Goal: Transaction & Acquisition: Purchase product/service

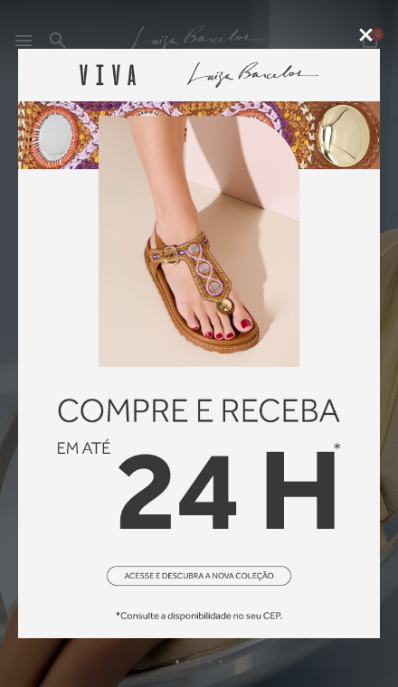
click at [363, 39] on icon at bounding box center [366, 35] width 14 height 14
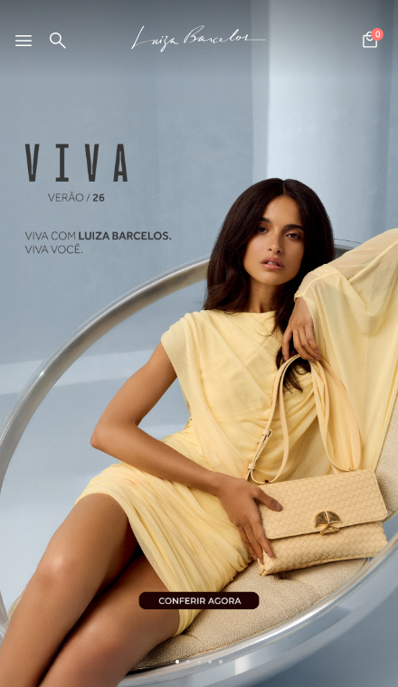
click at [24, 45] on icon at bounding box center [23, 40] width 16 height 11
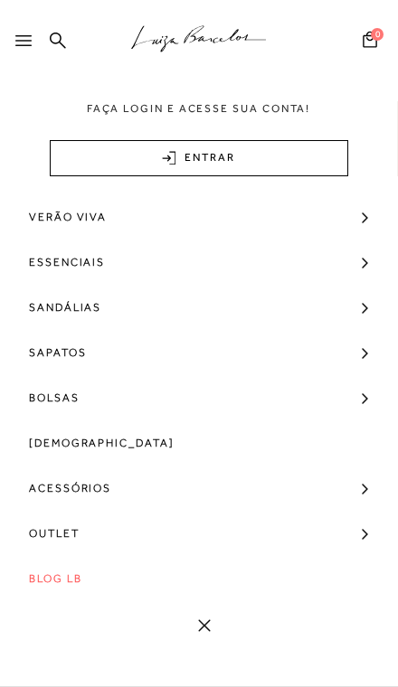
click at [62, 299] on span "Sandálias" at bounding box center [65, 307] width 72 height 45
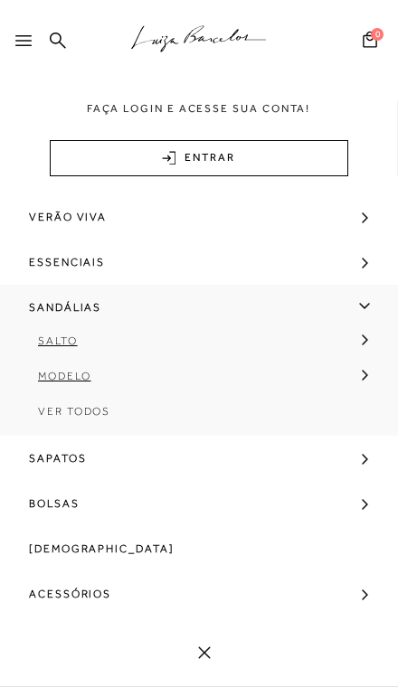
click at [52, 396] on link "Modelo" at bounding box center [193, 382] width 386 height 35
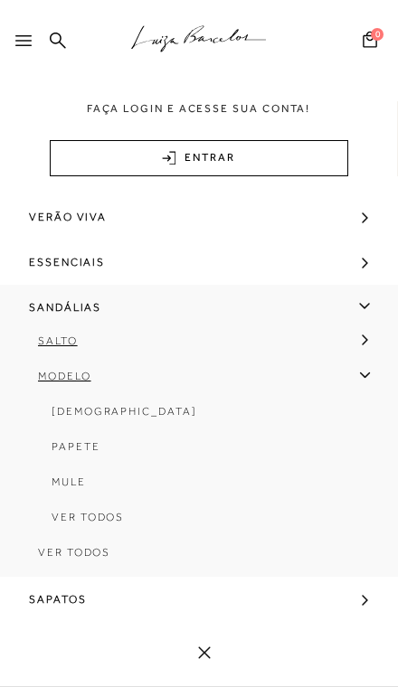
click at [63, 406] on span "[DEMOGRAPHIC_DATA]" at bounding box center [125, 411] width 146 height 13
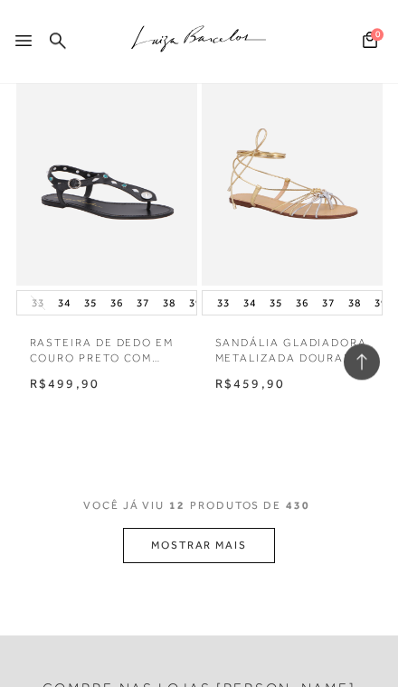
click at [251, 538] on button "MOSTRAR MAIS" at bounding box center [199, 545] width 152 height 35
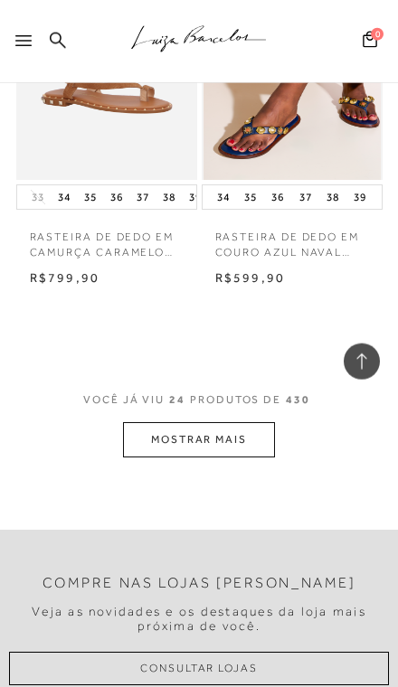
scroll to position [4303, 0]
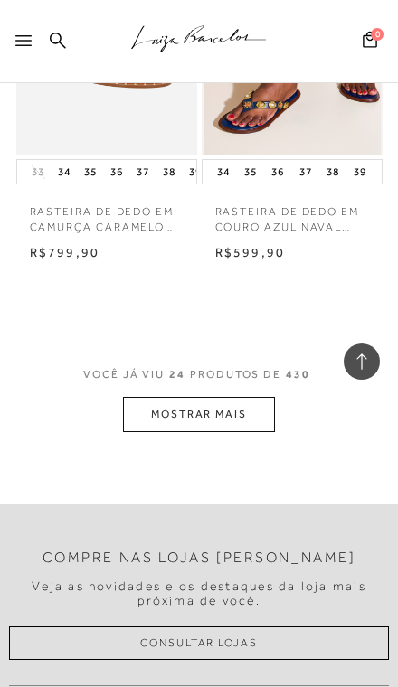
click at [242, 397] on button "MOSTRAR MAIS" at bounding box center [199, 414] width 152 height 35
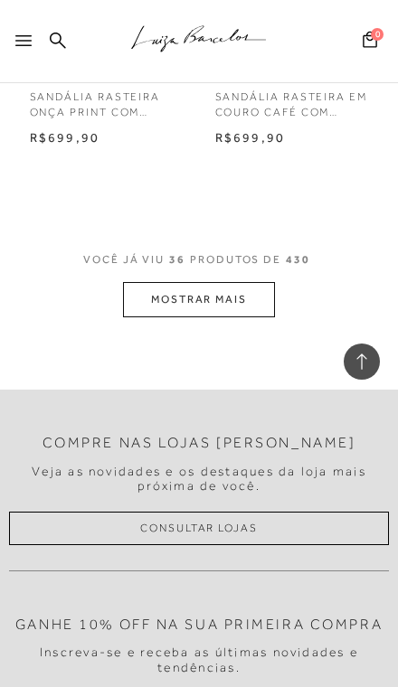
scroll to position [6287, 0]
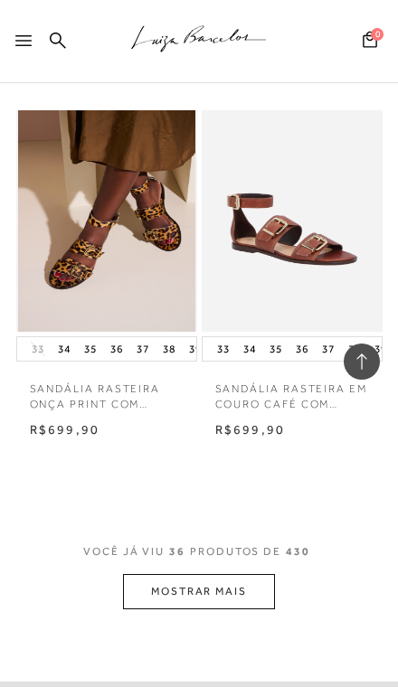
click at [216, 574] on button "MOSTRAR MAIS" at bounding box center [199, 591] width 152 height 35
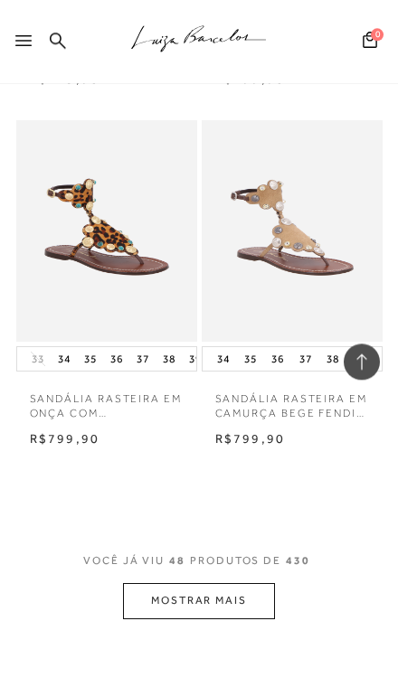
click at [240, 583] on button "MOSTRAR MAIS" at bounding box center [199, 600] width 152 height 35
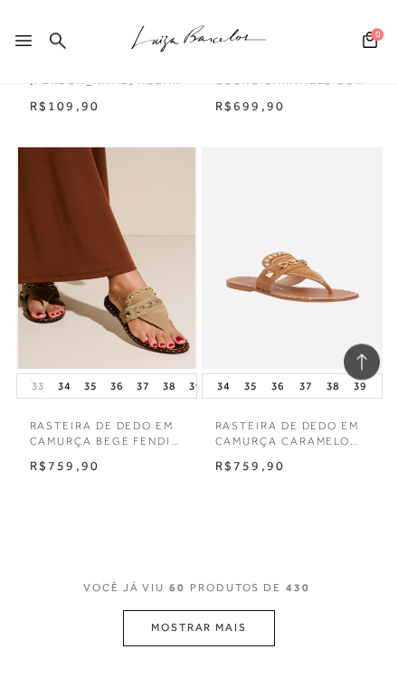
scroll to position [10572, 0]
click at [237, 611] on button "MOSTRAR MAIS" at bounding box center [199, 628] width 152 height 35
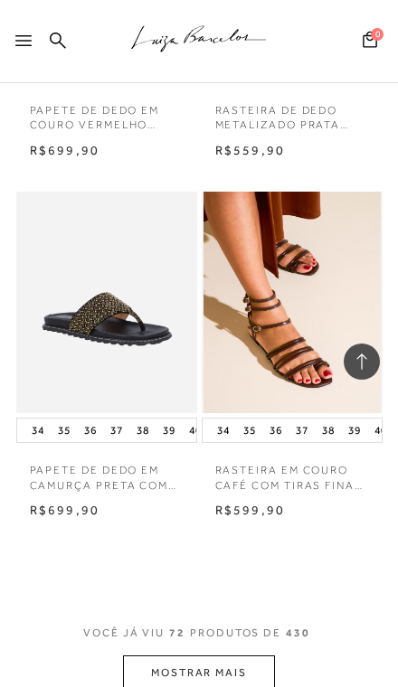
scroll to position [12713, 0]
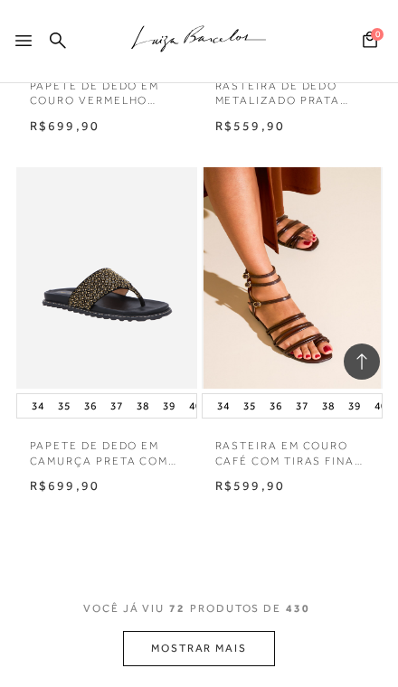
click at [225, 631] on button "MOSTRAR MAIS" at bounding box center [199, 648] width 152 height 35
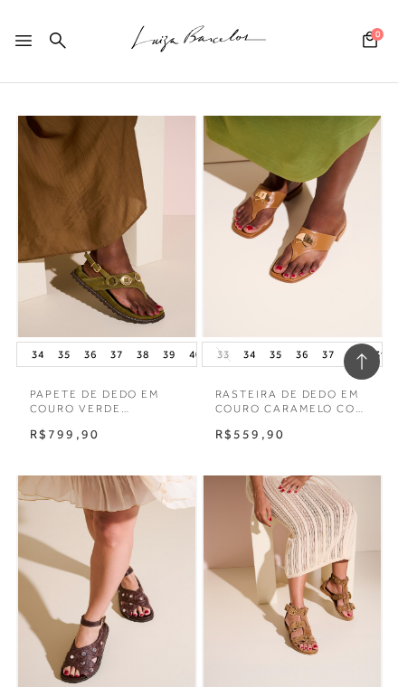
scroll to position [14208, 0]
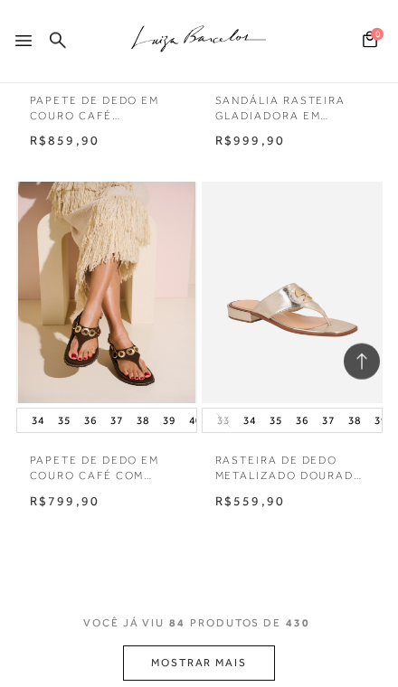
click at [228, 646] on button "MOSTRAR MAIS" at bounding box center [199, 663] width 152 height 35
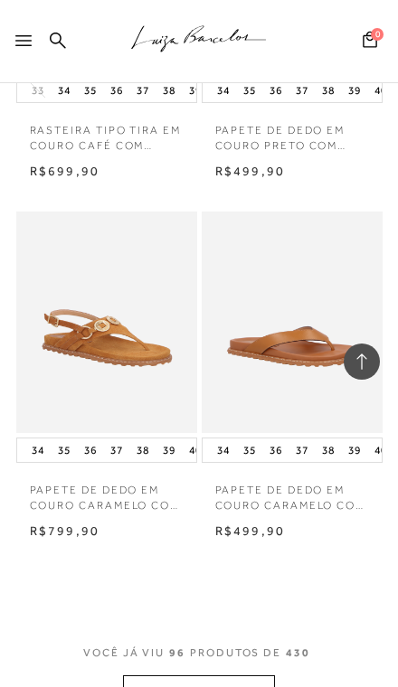
scroll to position [17004, 0]
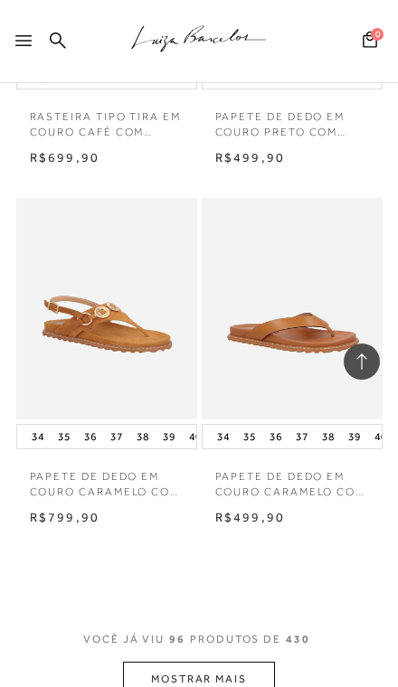
click at [220, 662] on button "MOSTRAR MAIS" at bounding box center [199, 679] width 152 height 35
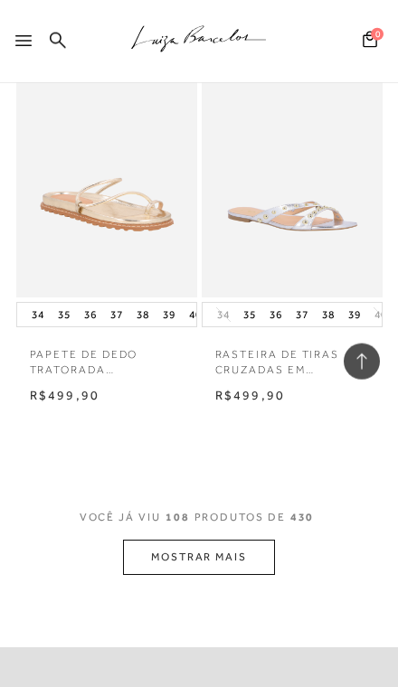
scroll to position [19288, 0]
click at [218, 539] on button "MOSTRAR MAIS" at bounding box center [199, 556] width 152 height 35
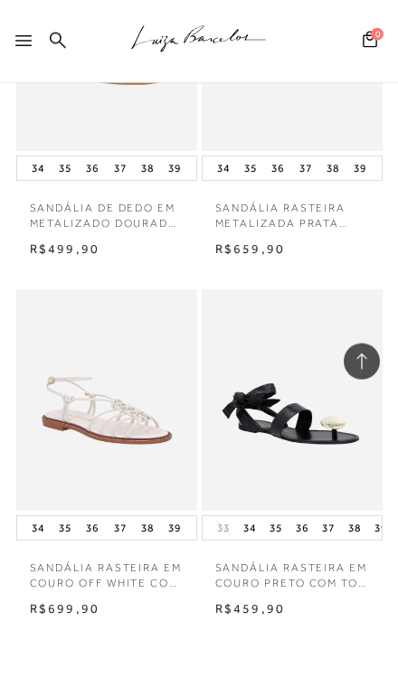
scroll to position [21246, 0]
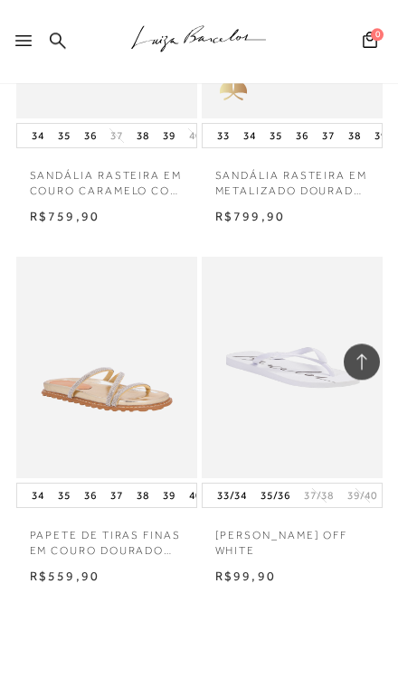
scroll to position [23428, 0]
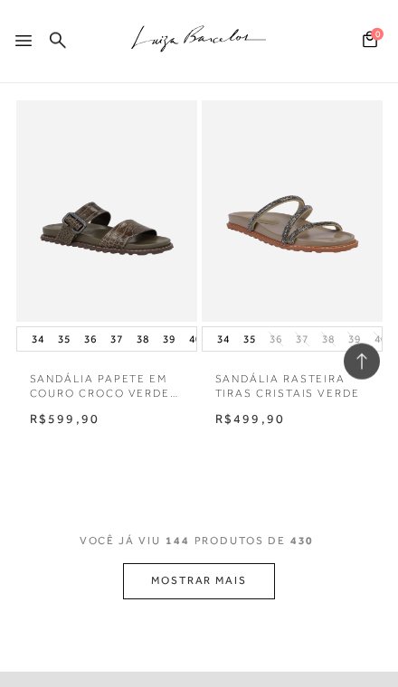
scroll to position [25748, 0]
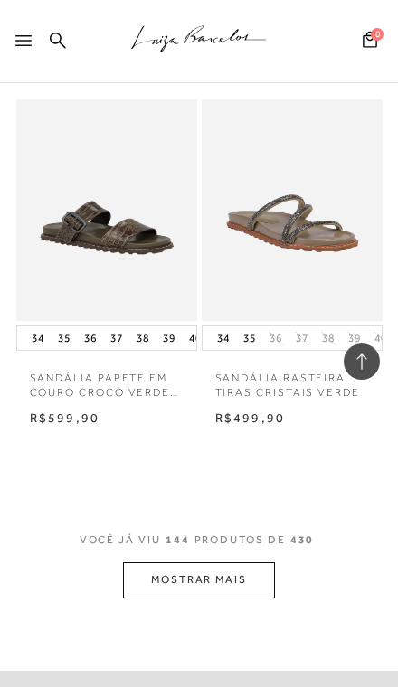
click at [217, 563] on button "MOSTRAR MAIS" at bounding box center [199, 580] width 152 height 35
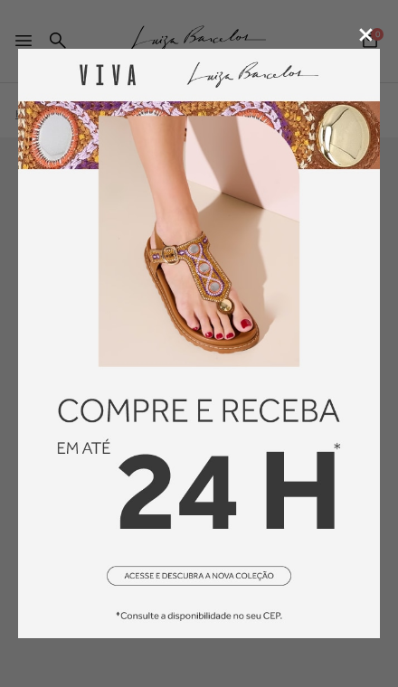
click at [362, 41] on icon at bounding box center [366, 35] width 14 height 14
